Goal: Information Seeking & Learning: Learn about a topic

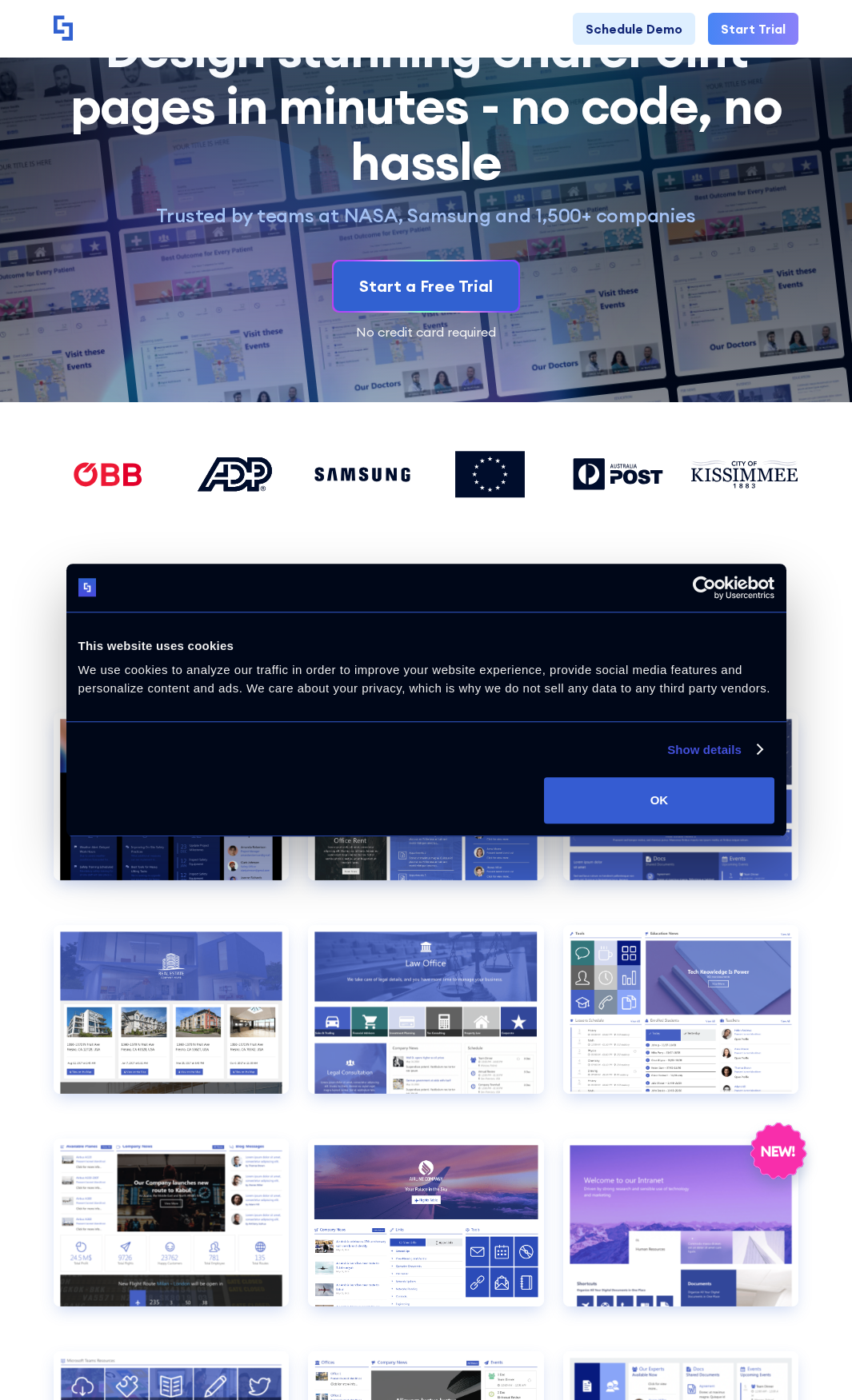
scroll to position [160, 0]
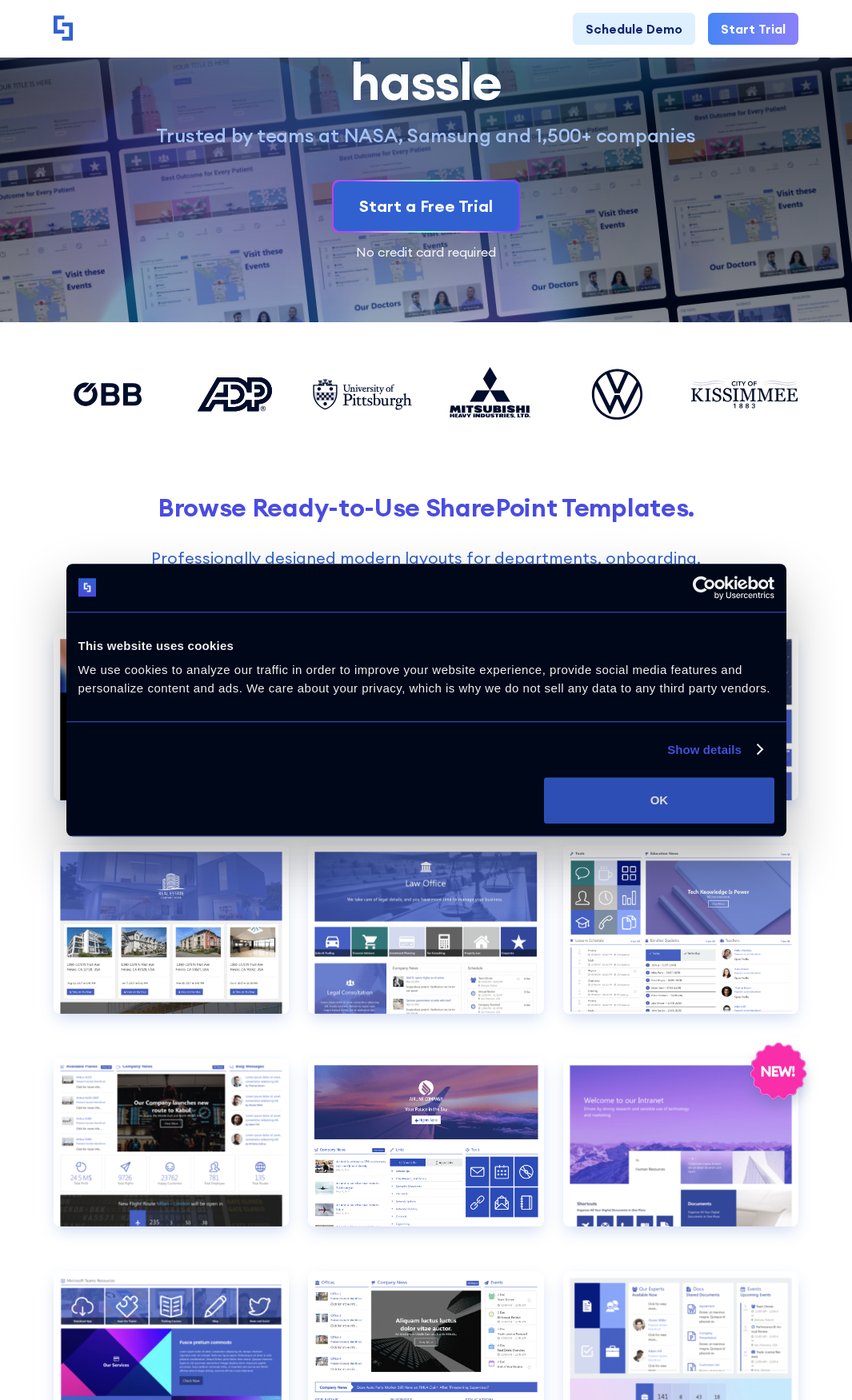
click at [651, 799] on button "OK" at bounding box center [659, 800] width 230 height 46
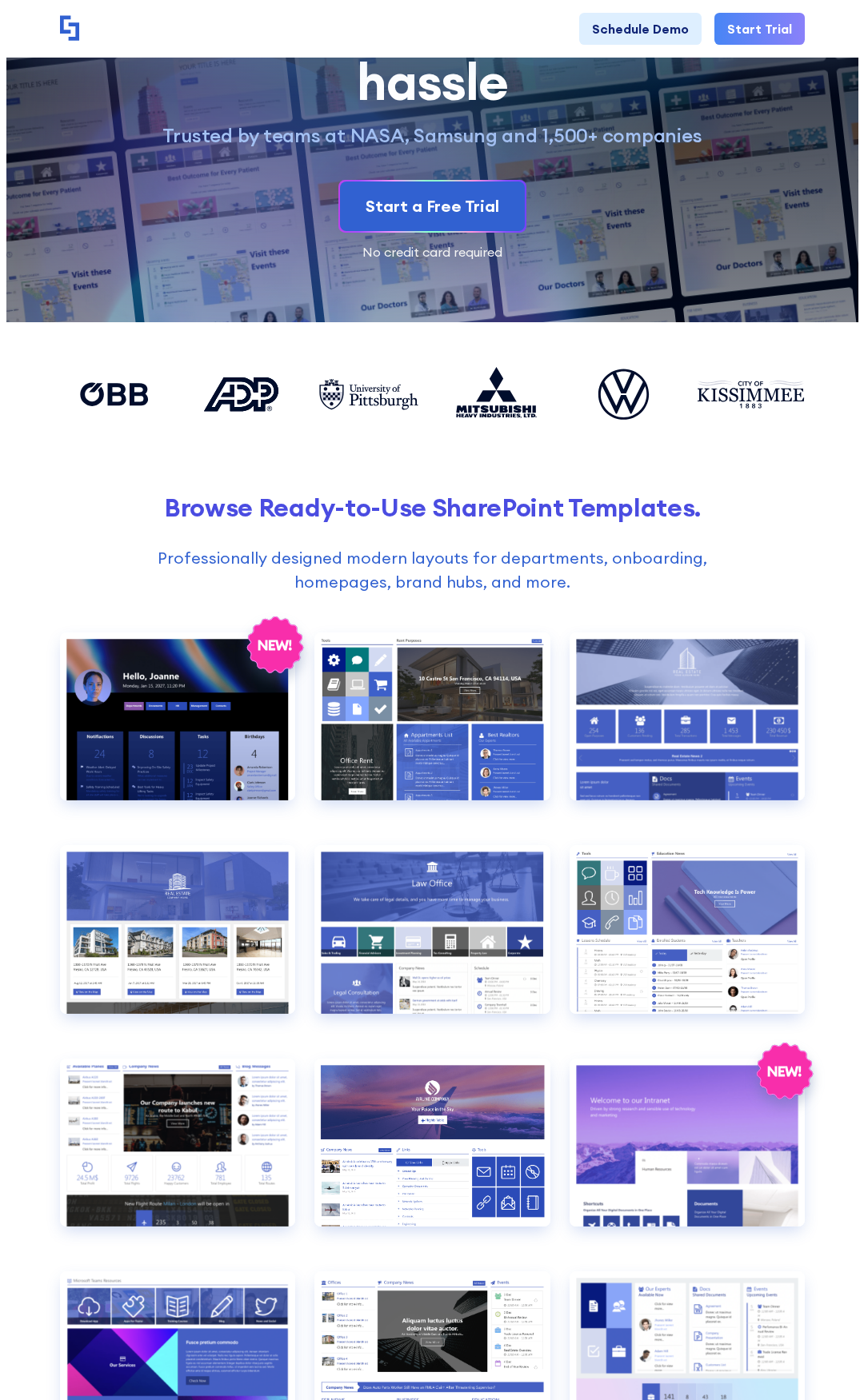
scroll to position [0, 0]
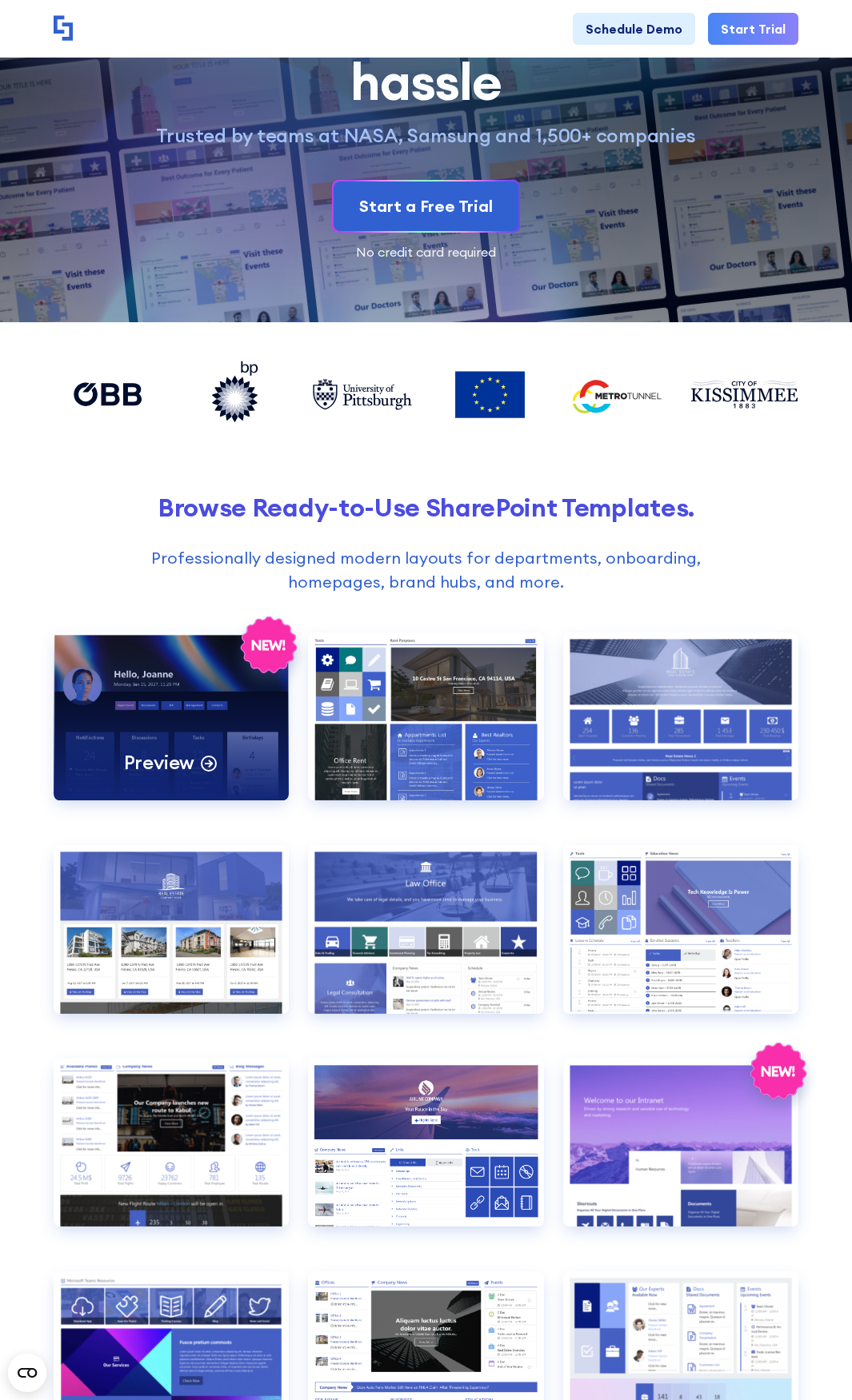
click at [197, 683] on div "Preview" at bounding box center [171, 716] width 236 height 168
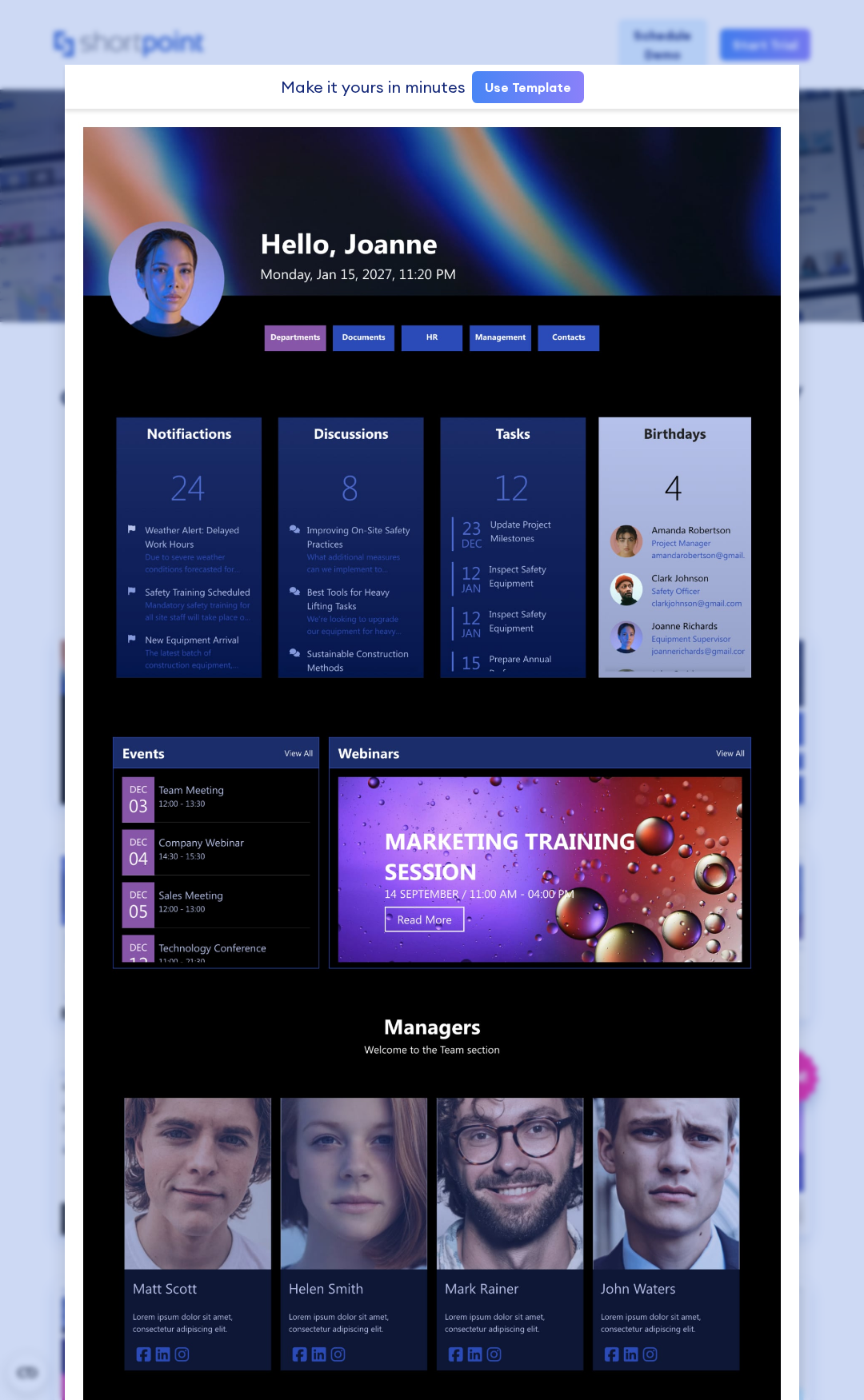
click at [34, 361] on div at bounding box center [432, 700] width 864 height 1400
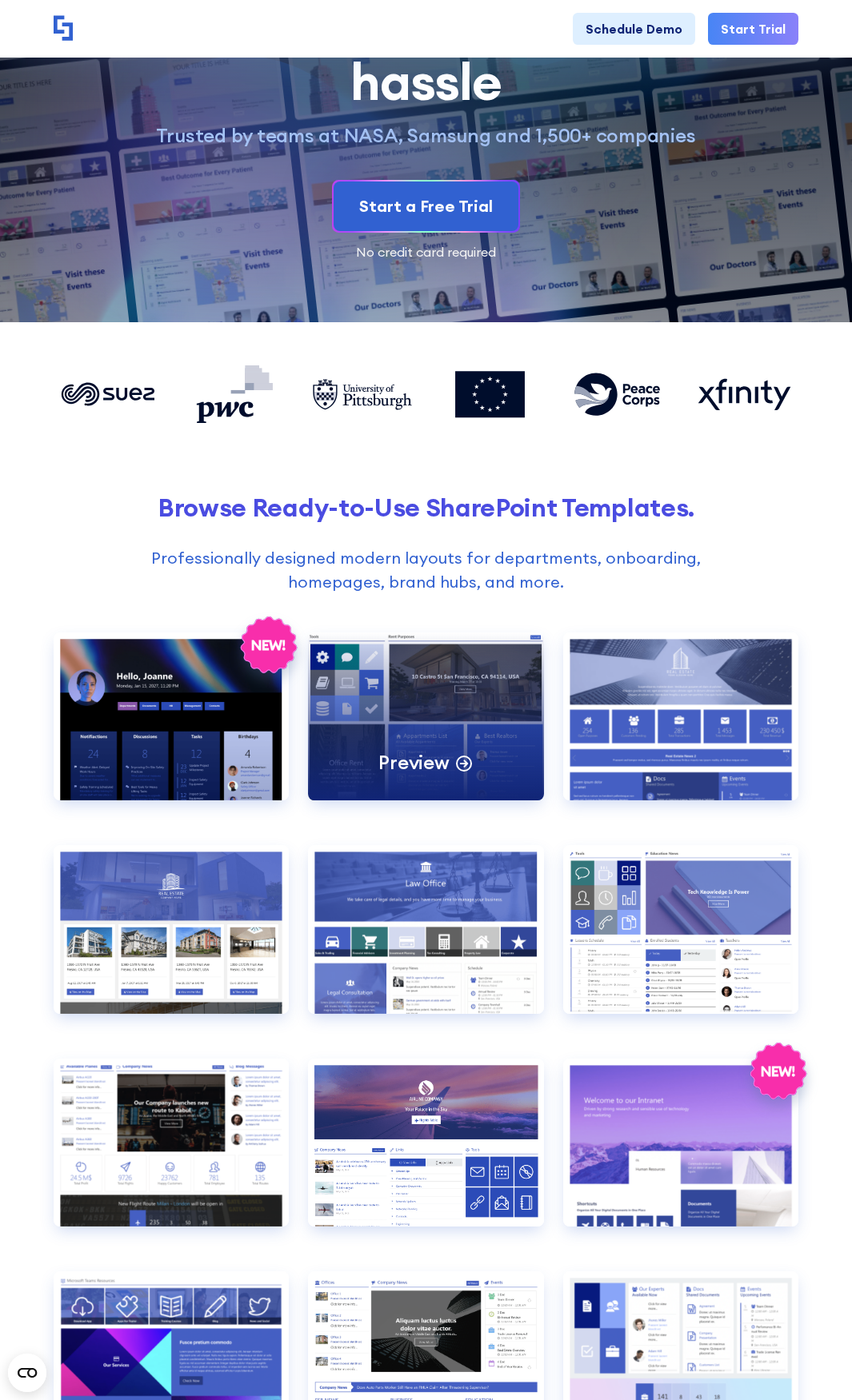
click at [447, 688] on div "Preview" at bounding box center [426, 716] width 236 height 168
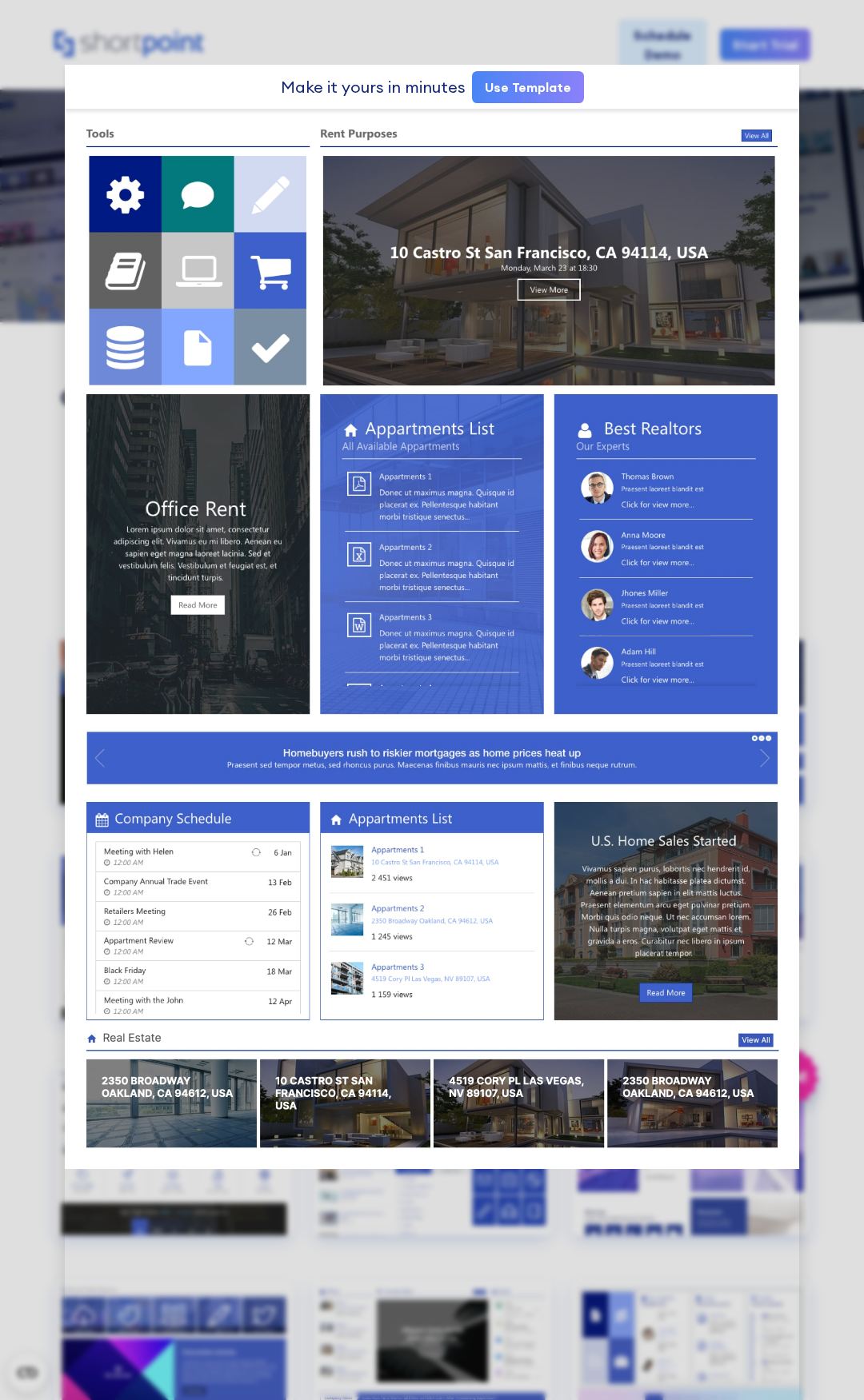
click at [393, 32] on div at bounding box center [432, 700] width 864 height 1400
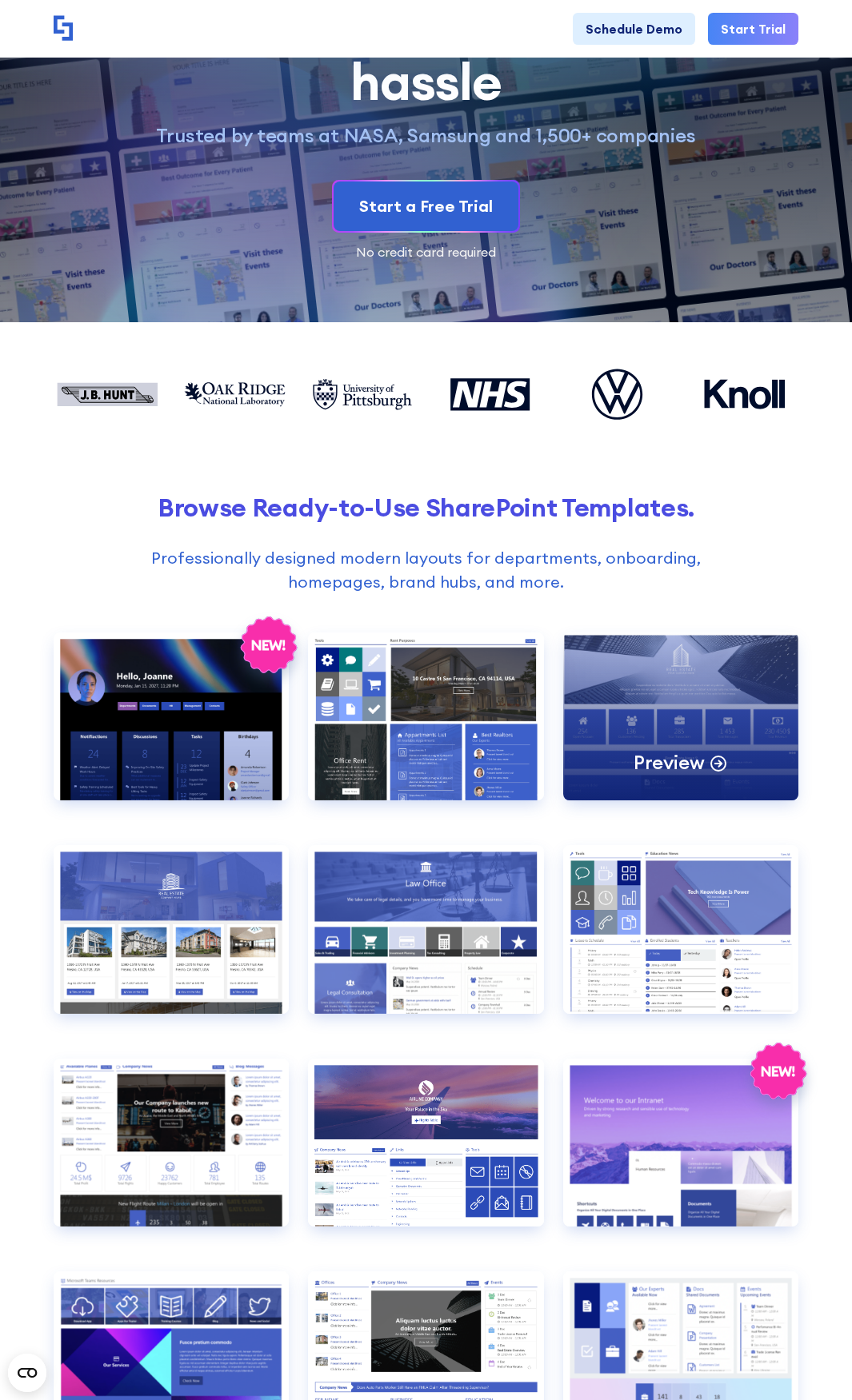
click at [699, 664] on div "Preview" at bounding box center [681, 716] width 236 height 168
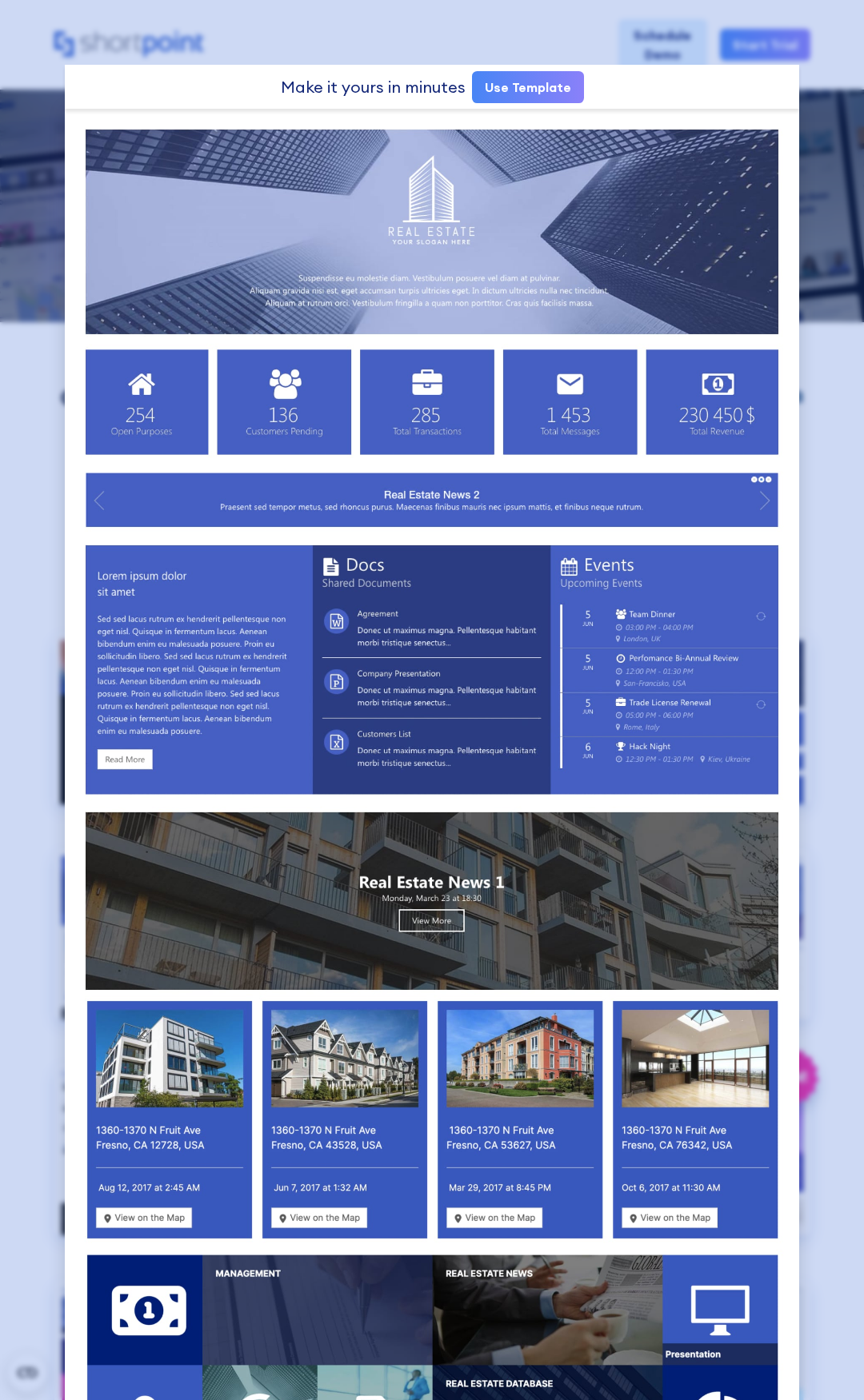
click at [298, 37] on div at bounding box center [432, 700] width 864 height 1400
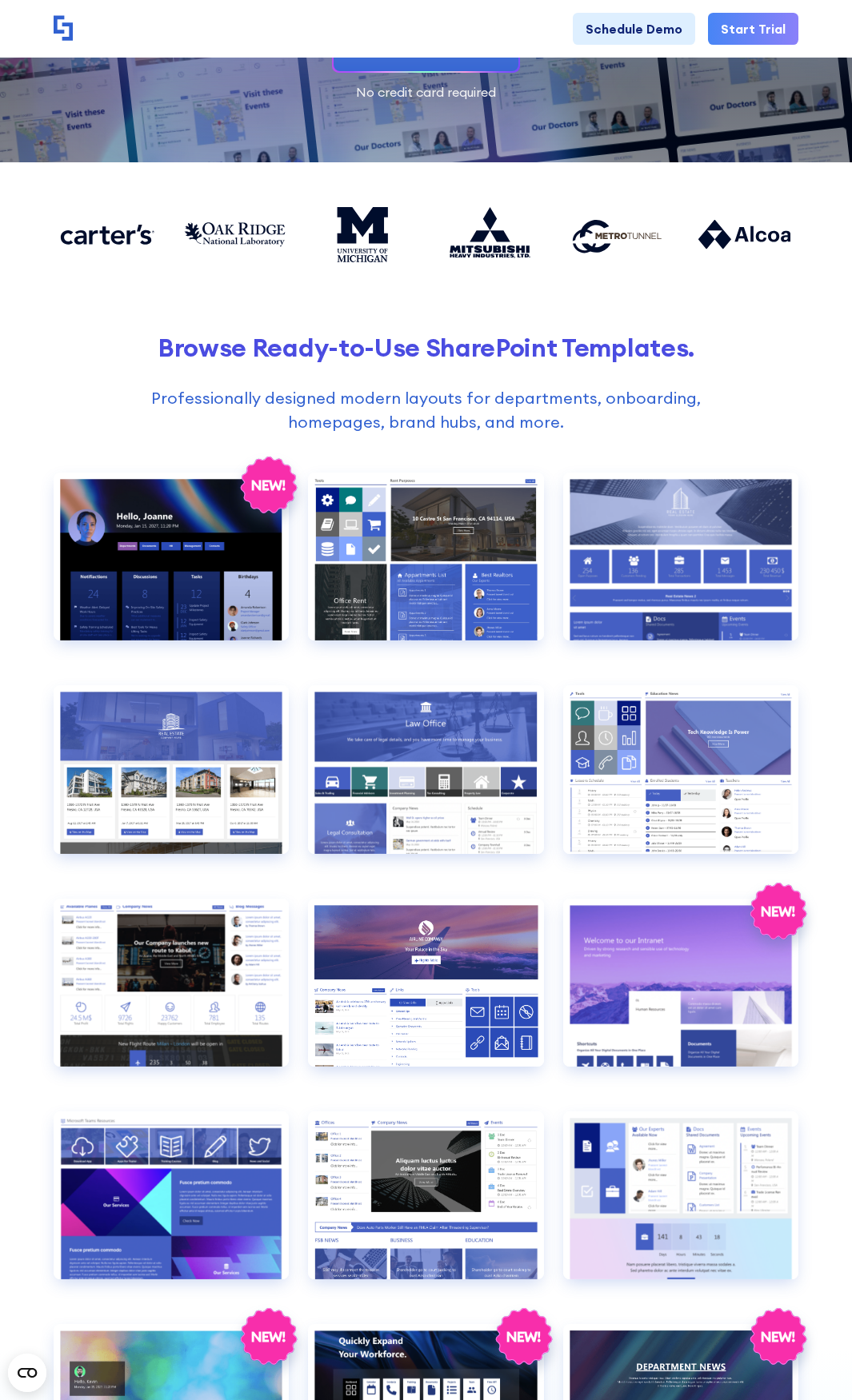
scroll to position [400, 0]
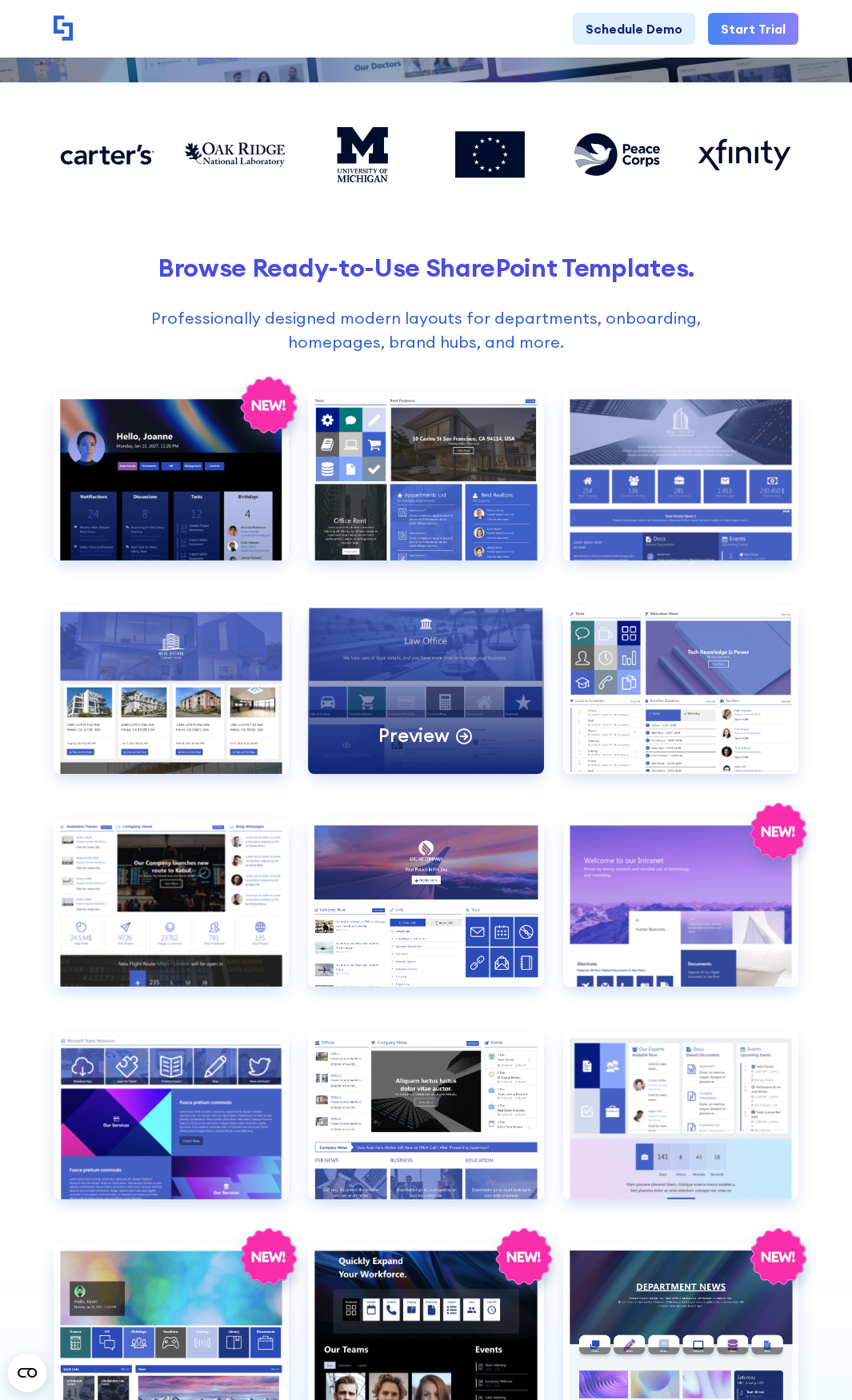
click at [389, 670] on div "Preview" at bounding box center [426, 689] width 236 height 168
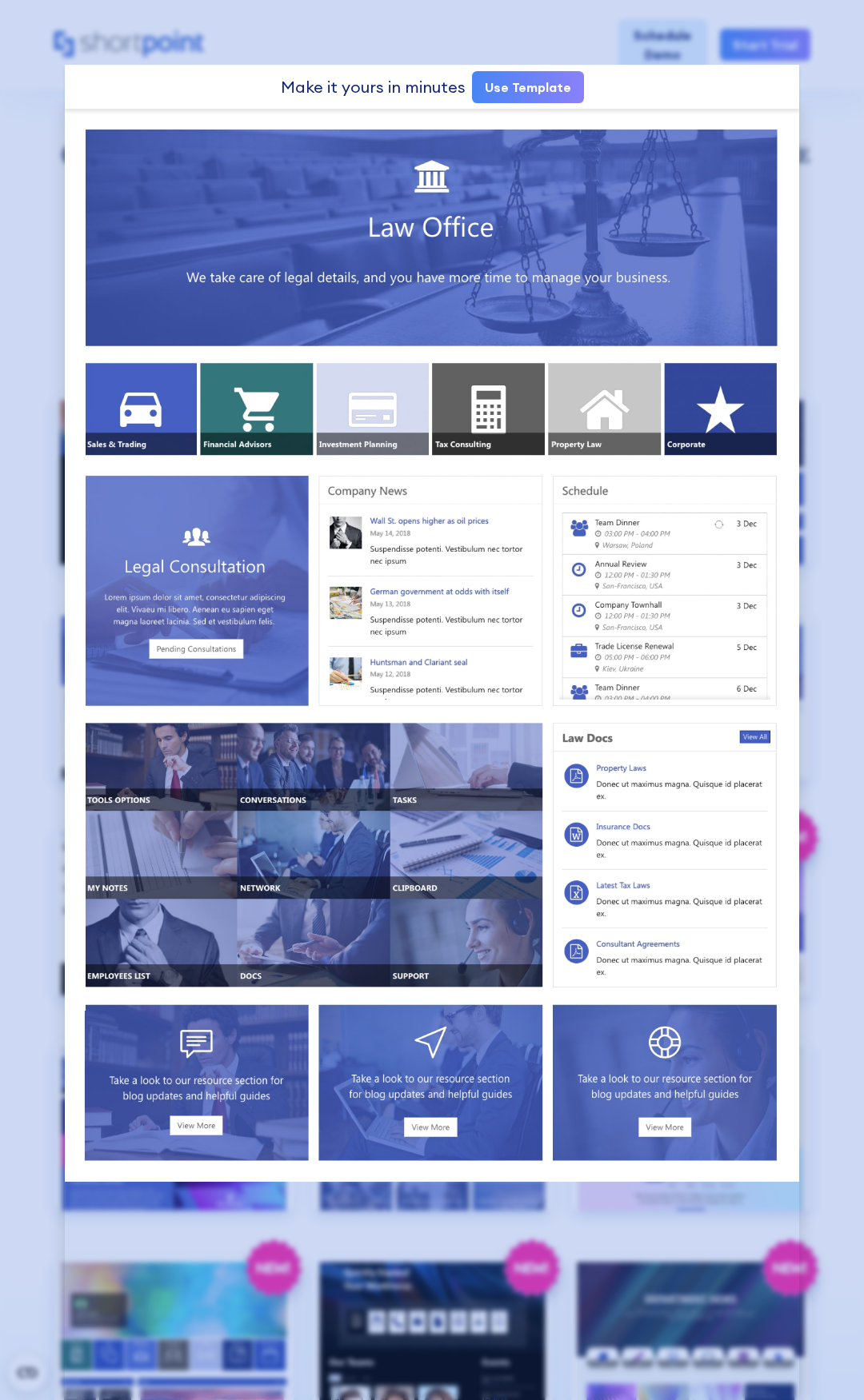
click at [475, 35] on div at bounding box center [432, 700] width 864 height 1400
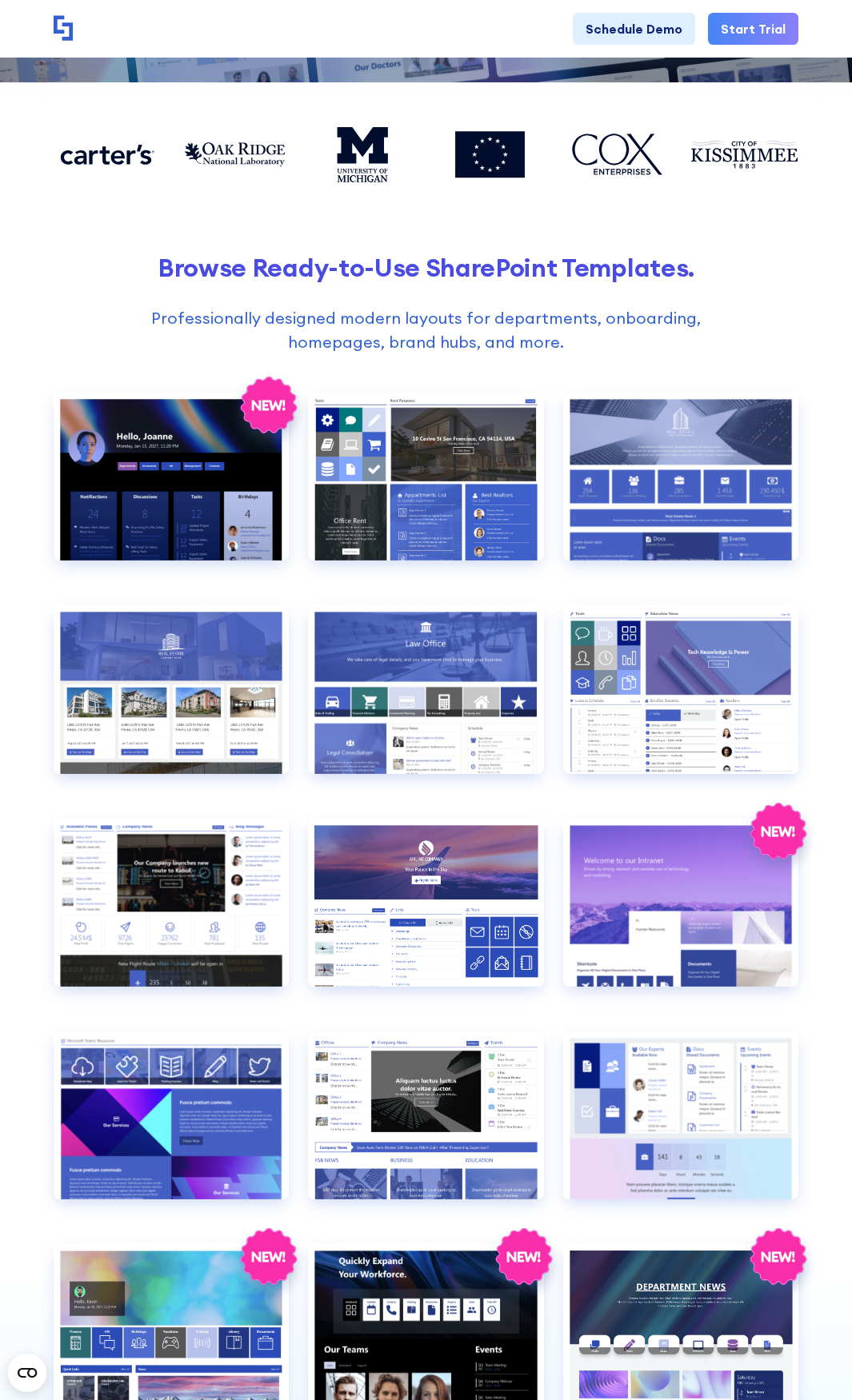
scroll to position [480, 0]
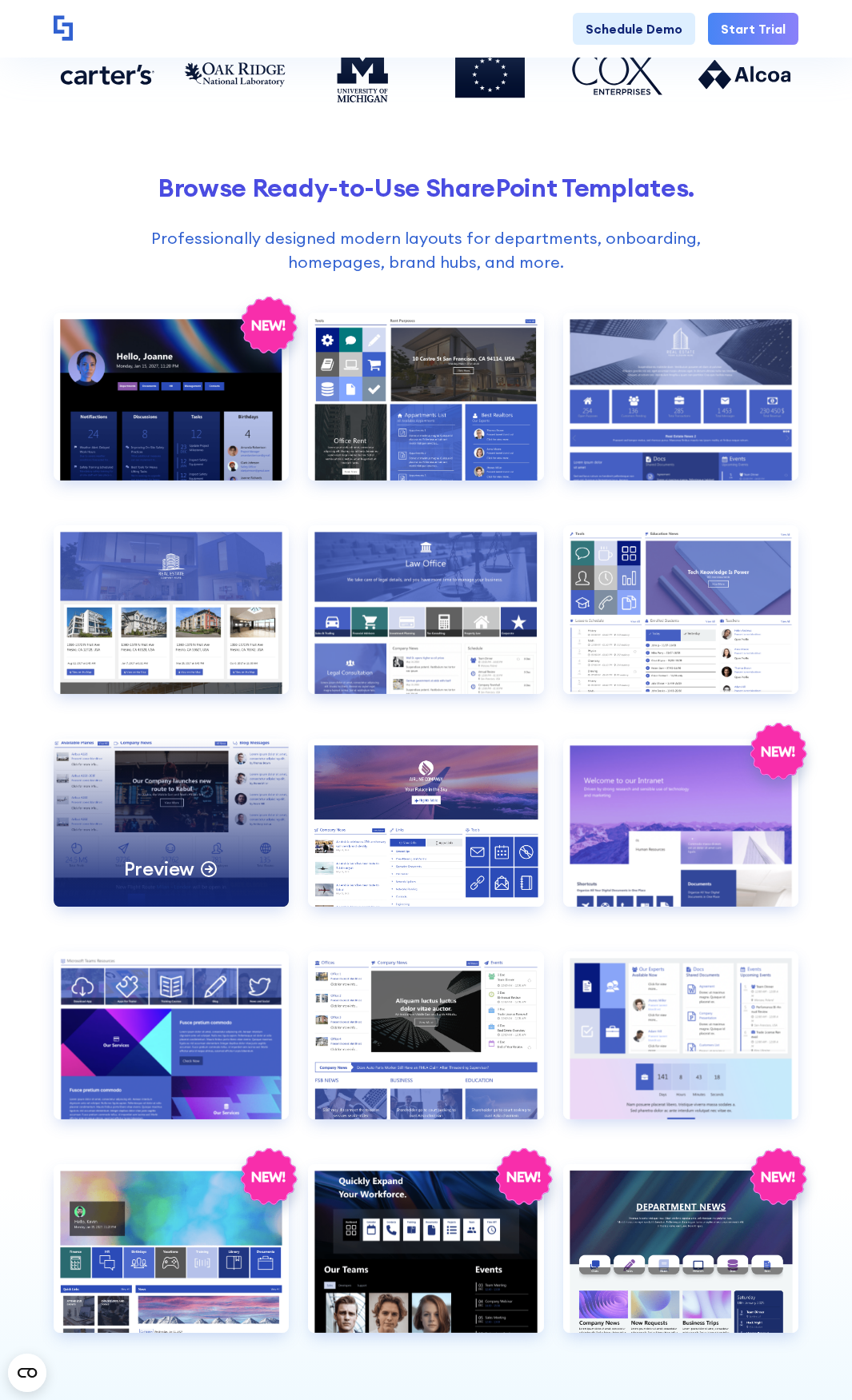
click at [171, 812] on div "Preview" at bounding box center [171, 822] width 236 height 168
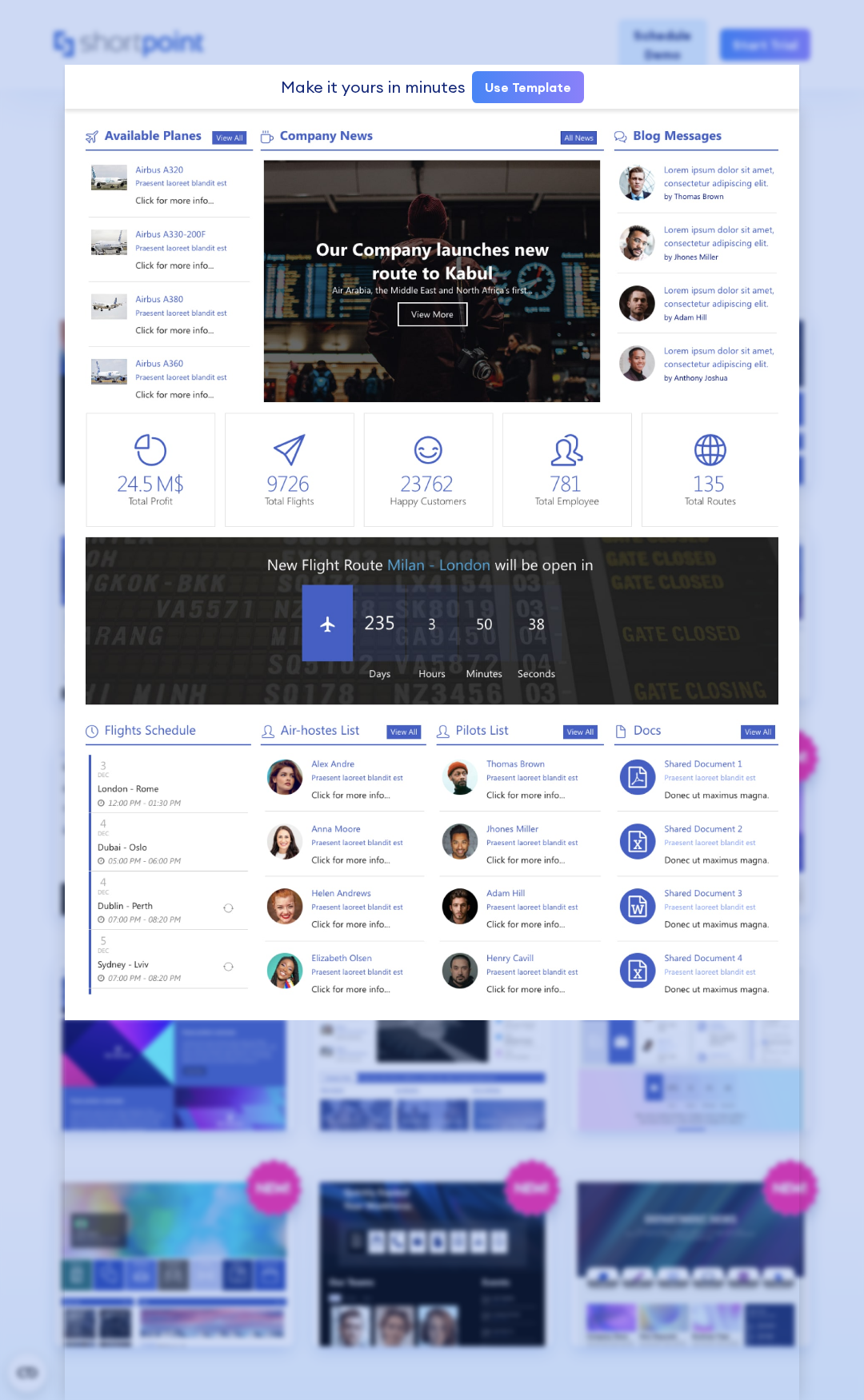
click at [261, 21] on div at bounding box center [432, 700] width 864 height 1400
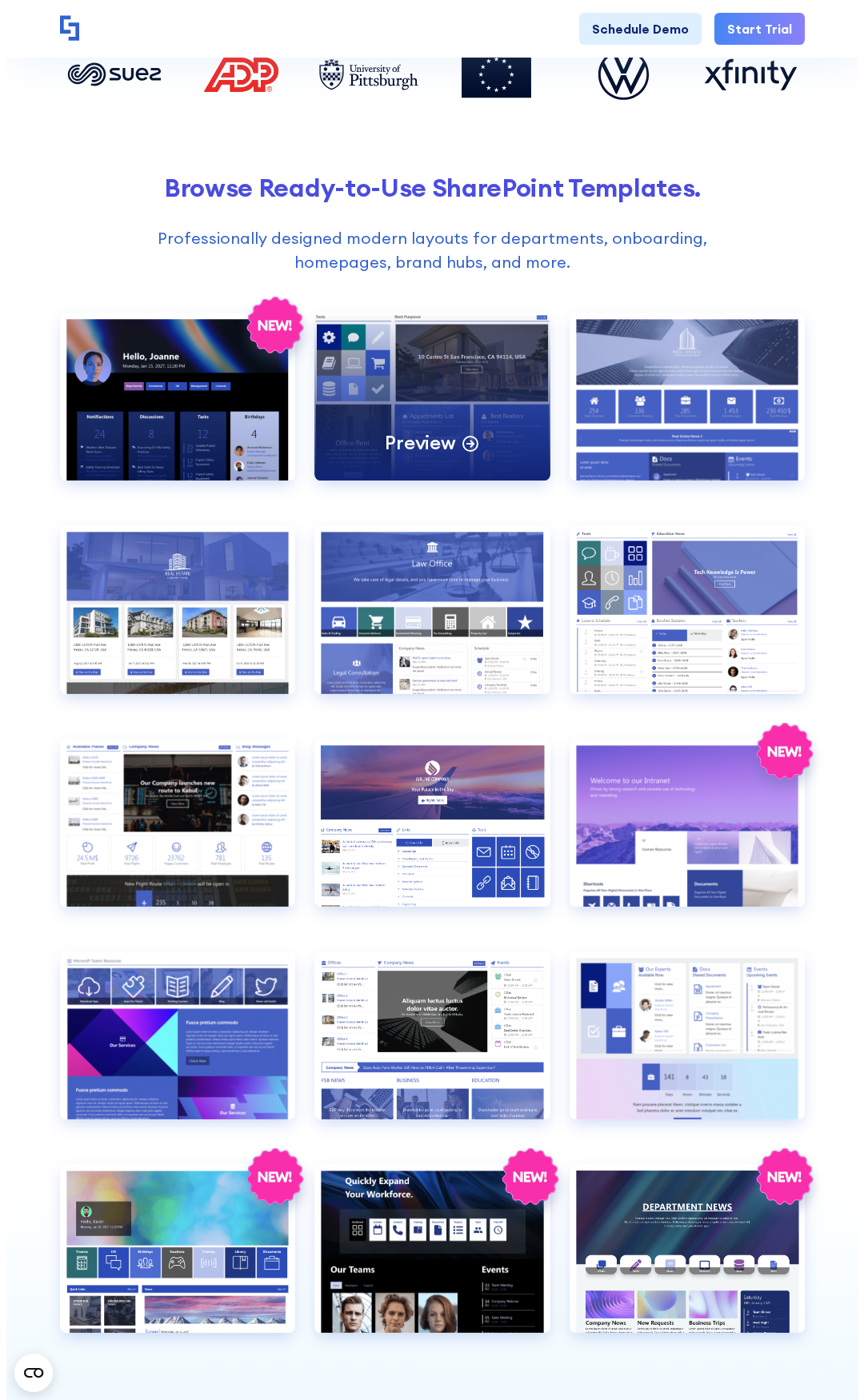
scroll to position [560, 0]
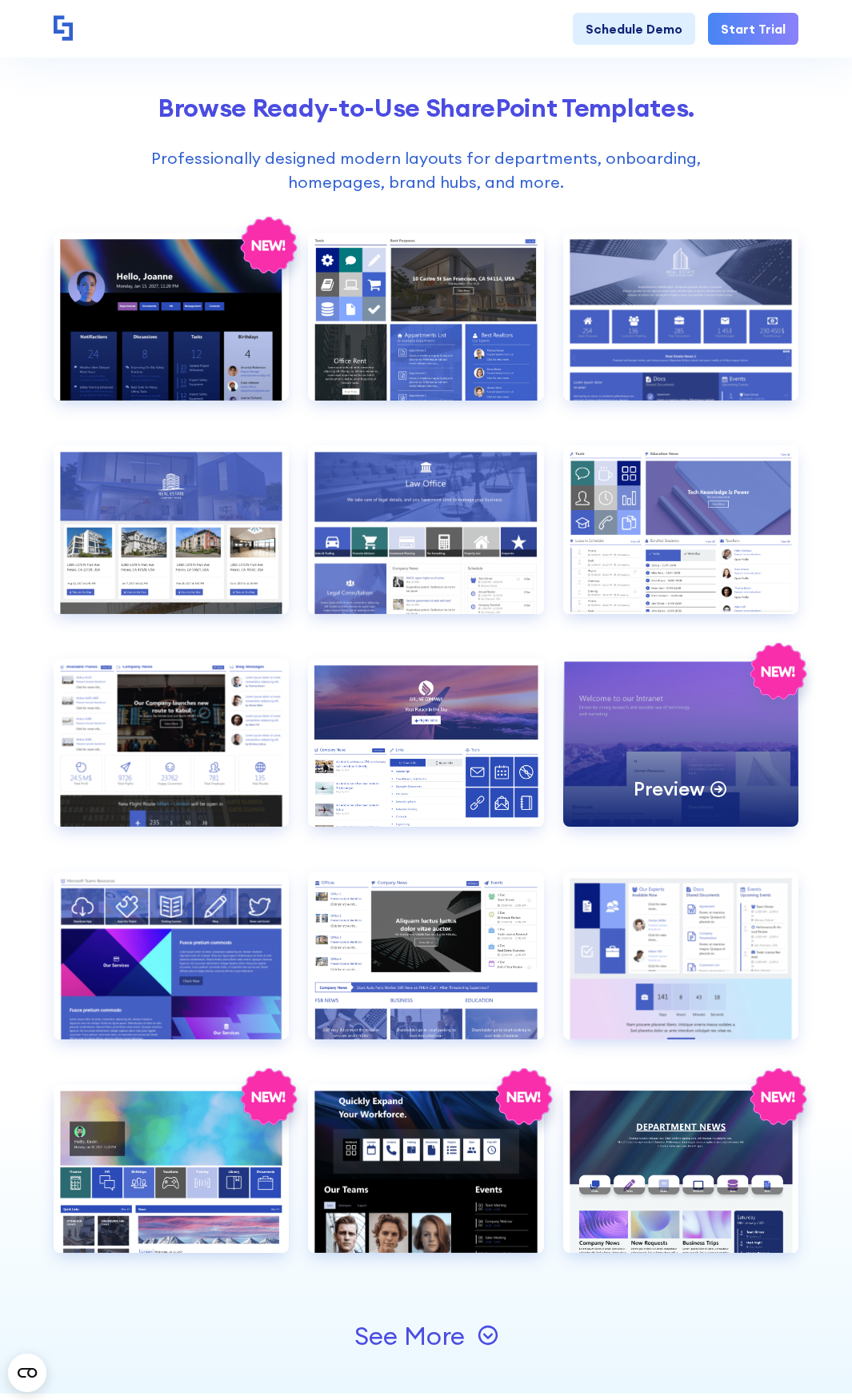
click at [676, 717] on div "Preview" at bounding box center [681, 742] width 236 height 168
